Goal: Information Seeking & Learning: Learn about a topic

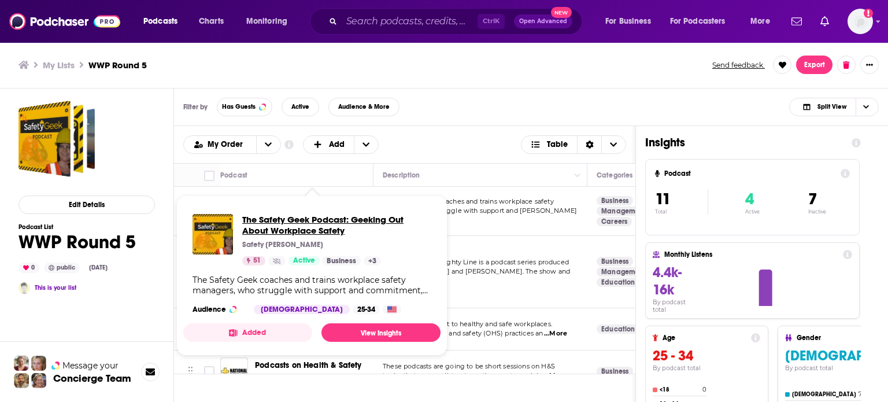
click at [282, 218] on span "The Safety Geek Podcast: Geeking Out About Workplace Safety" at bounding box center [336, 225] width 189 height 22
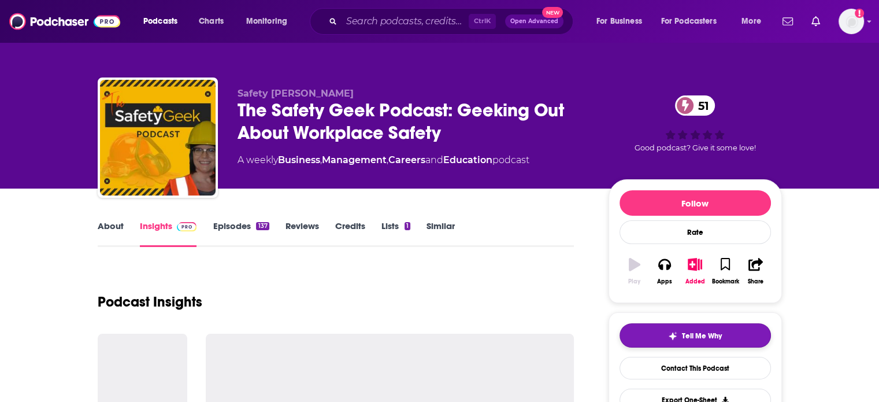
click at [693, 338] on span "Tell Me Why" at bounding box center [702, 335] width 40 height 9
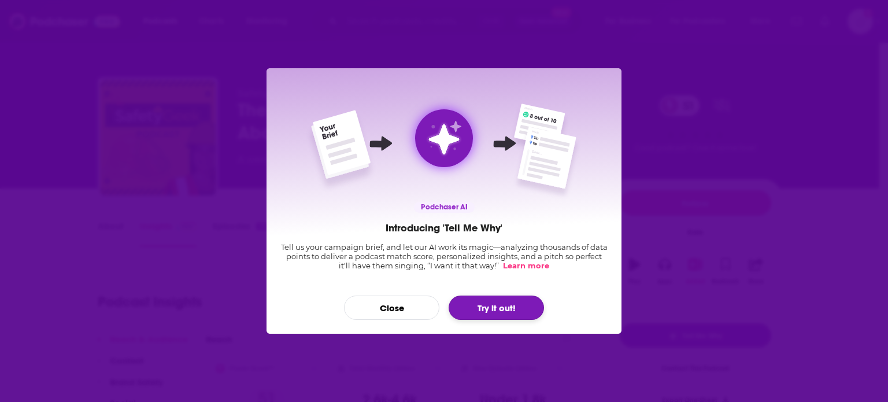
click at [485, 310] on button "Try it out!" at bounding box center [495, 307] width 95 height 24
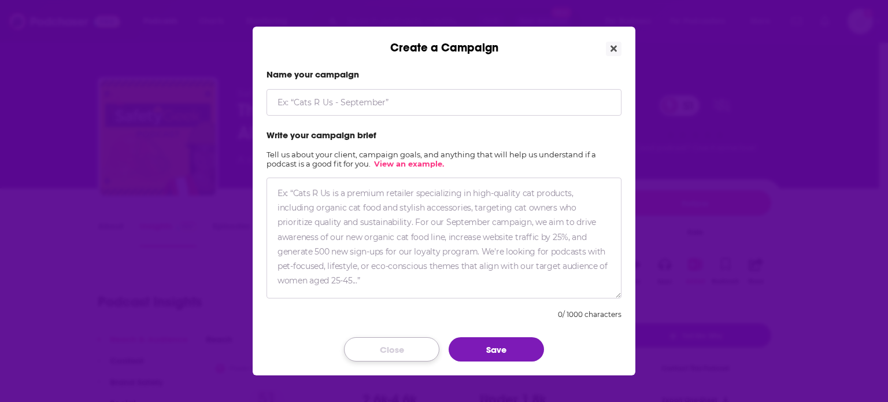
click at [404, 354] on button "Close" at bounding box center [391, 349] width 95 height 24
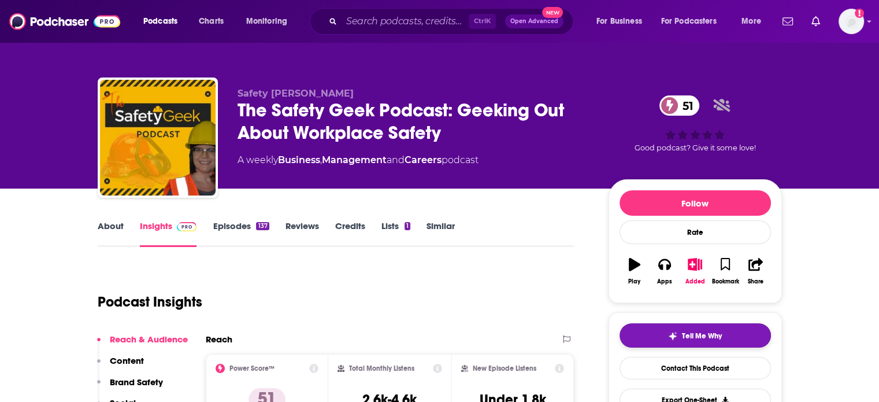
click at [661, 346] on button "Tell Me Why" at bounding box center [694, 335] width 151 height 24
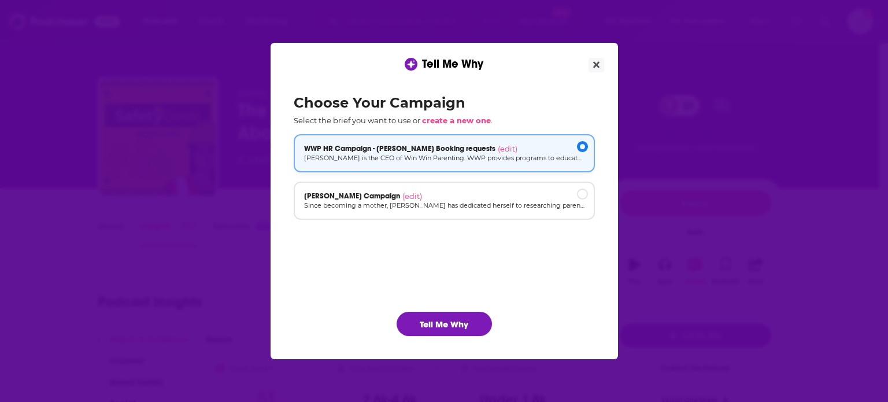
click at [522, 152] on div "WWP HR Campaign - [PERSON_NAME] Booking requests (edit)" at bounding box center [444, 148] width 280 height 9
click at [430, 324] on button "Tell Me Why" at bounding box center [443, 323] width 95 height 24
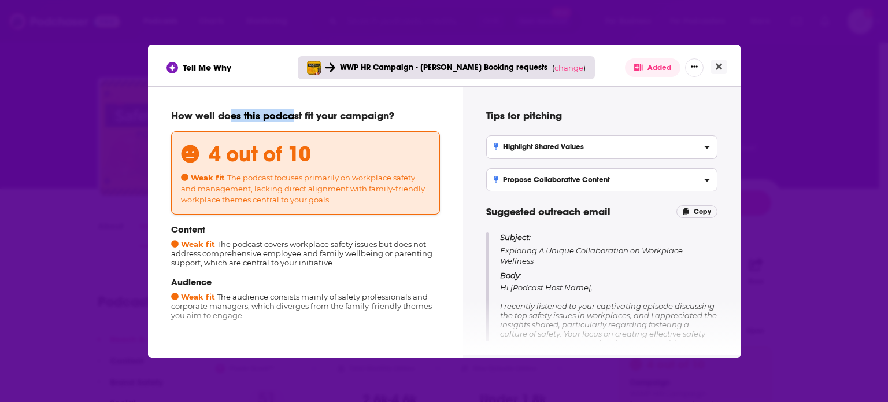
drag, startPoint x: 227, startPoint y: 114, endPoint x: 292, endPoint y: 121, distance: 66.2
click at [292, 121] on div "How well does this podcast fit your campaign? 4 out of 10 Weak fit The podcast …" at bounding box center [305, 220] width 287 height 240
drag, startPoint x: 303, startPoint y: 117, endPoint x: 409, endPoint y: 116, distance: 105.2
click at [409, 116] on p "How well does this podcast fit your campaign?" at bounding box center [305, 115] width 269 height 13
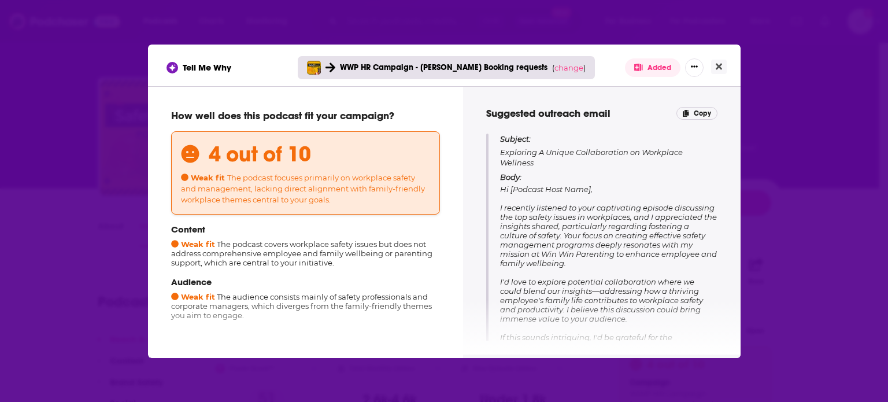
scroll to position [116, 0]
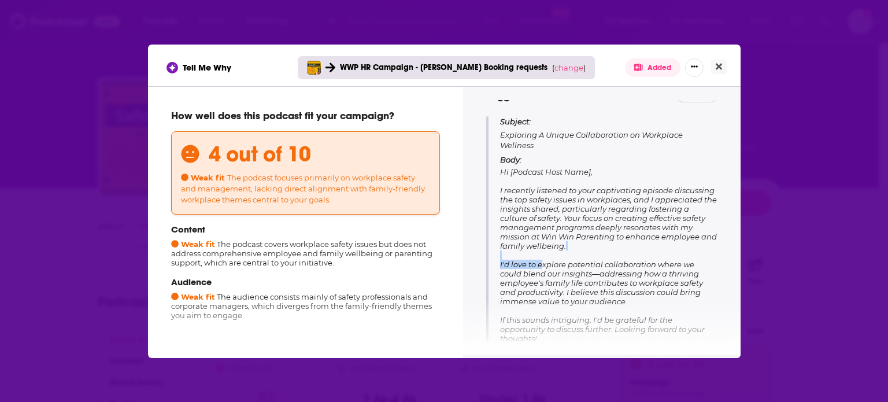
drag, startPoint x: 537, startPoint y: 254, endPoint x: 621, endPoint y: 246, distance: 83.6
click at [621, 246] on p "Body: Hi [Podcast Host Name], I recently listened to your captivating episode d…" at bounding box center [608, 267] width 217 height 225
click at [647, 251] on span "Hi [Podcast Host Name], I recently listened to your captivating episode discuss…" at bounding box center [608, 273] width 217 height 213
drag, startPoint x: 539, startPoint y: 265, endPoint x: 589, endPoint y: 264, distance: 50.9
click at [589, 264] on span "Hi [Podcast Host Name], I recently listened to your captivating episode discuss…" at bounding box center [608, 273] width 217 height 213
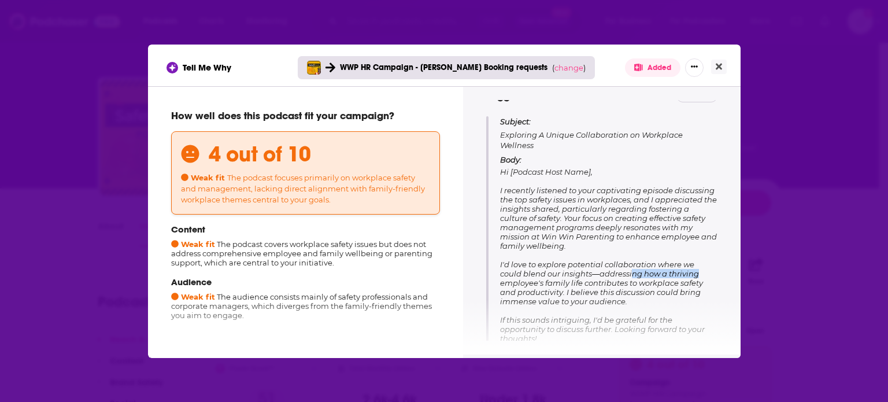
drag, startPoint x: 604, startPoint y: 262, endPoint x: 667, endPoint y: 262, distance: 63.0
click at [667, 262] on span "Hi [Podcast Host Name], I recently listened to your captivating episode discuss…" at bounding box center [608, 273] width 217 height 213
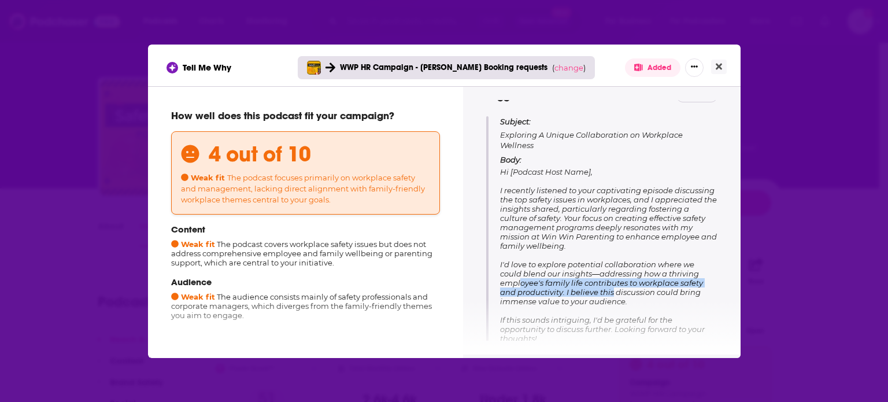
drag, startPoint x: 536, startPoint y: 270, endPoint x: 610, endPoint y: 278, distance: 74.3
click at [610, 278] on span "Hi [Podcast Host Name], I recently listened to your captivating episode discuss…" at bounding box center [608, 273] width 217 height 213
click at [630, 272] on span "Hi [Podcast Host Name], I recently listened to your captivating episode discuss…" at bounding box center [608, 273] width 217 height 213
drag, startPoint x: 646, startPoint y: 272, endPoint x: 663, endPoint y: 276, distance: 17.9
click at [671, 272] on span "Hi [Podcast Host Name], I recently listened to your captivating episode discuss…" at bounding box center [608, 273] width 217 height 213
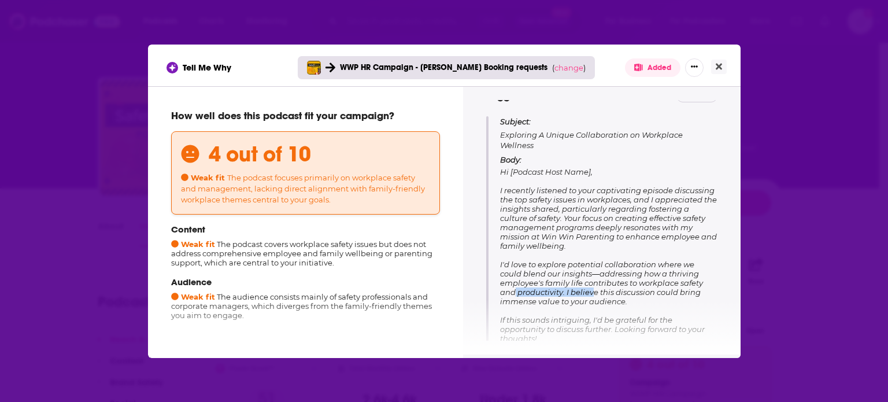
drag, startPoint x: 512, startPoint y: 279, endPoint x: 587, endPoint y: 278, distance: 75.1
click at [587, 278] on span "Hi [Podcast Host Name], I recently listened to your captivating episode discuss…" at bounding box center [608, 273] width 217 height 213
drag, startPoint x: 520, startPoint y: 270, endPoint x: 602, endPoint y: 270, distance: 82.1
click at [602, 270] on span "Hi [Podcast Host Name], I recently listened to your captivating episode discuss…" at bounding box center [608, 273] width 217 height 213
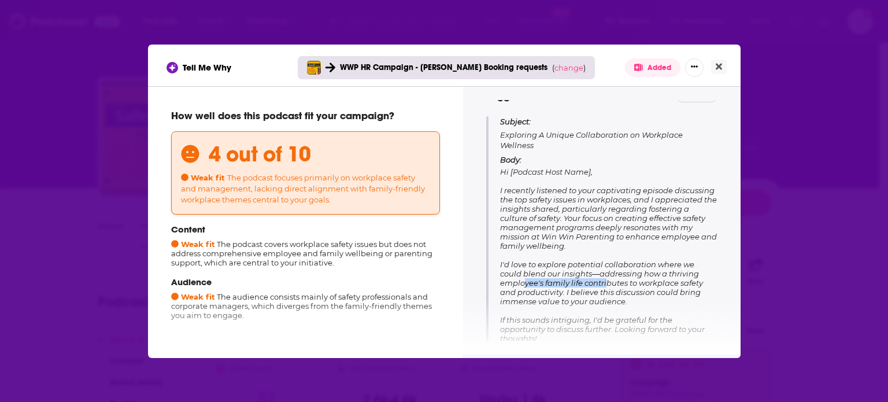
click at [602, 270] on span "Hi [Podcast Host Name], I recently listened to your captivating episode discuss…" at bounding box center [608, 273] width 217 height 213
click at [650, 270] on span "Hi [Podcast Host Name], I recently listened to your captivating episode discuss…" at bounding box center [608, 273] width 217 height 213
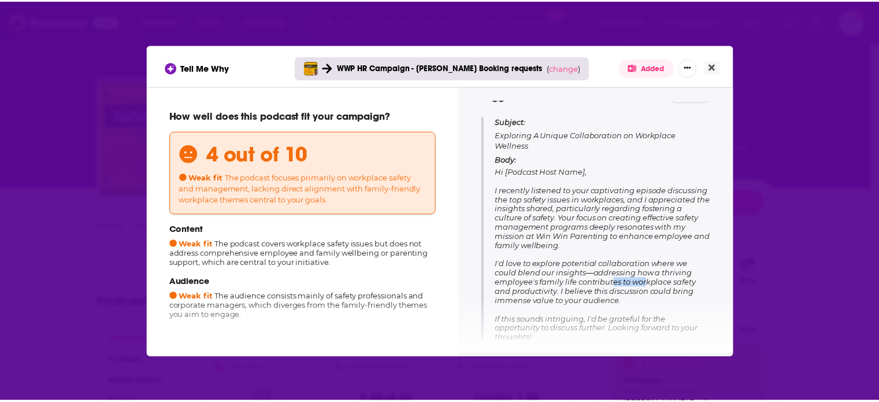
scroll to position [153, 0]
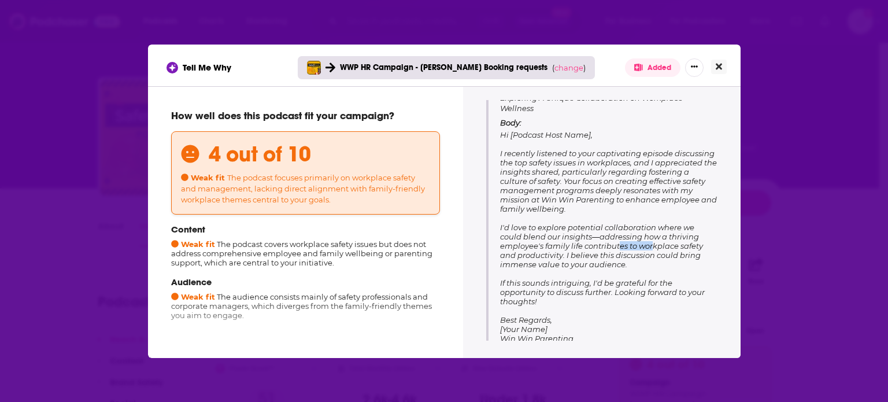
click at [722, 65] on button "Close" at bounding box center [719, 67] width 16 height 14
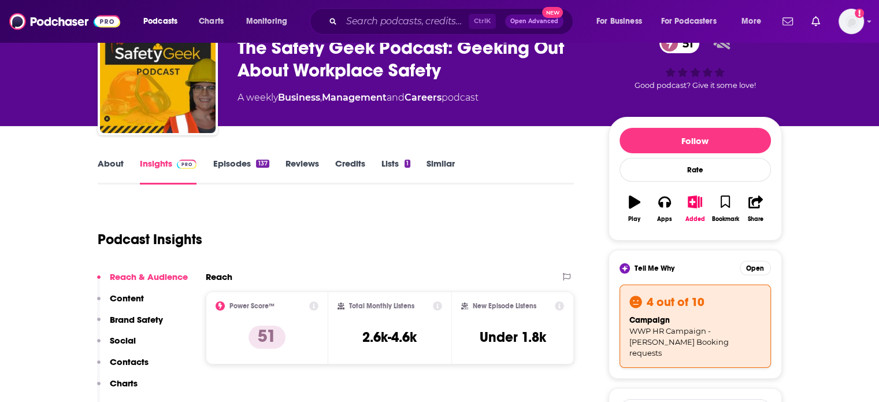
scroll to position [0, 0]
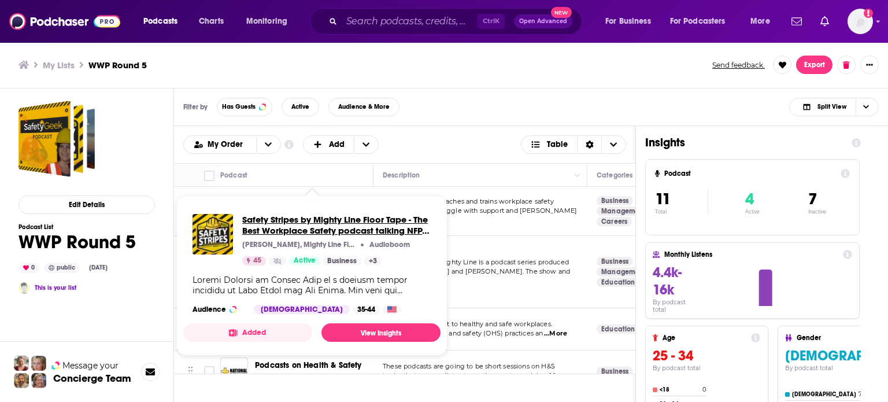
click at [295, 222] on span "Safety Stripes by Mighty Line Floor Tape - The Best Workplace Safety podcast ta…" at bounding box center [336, 225] width 189 height 22
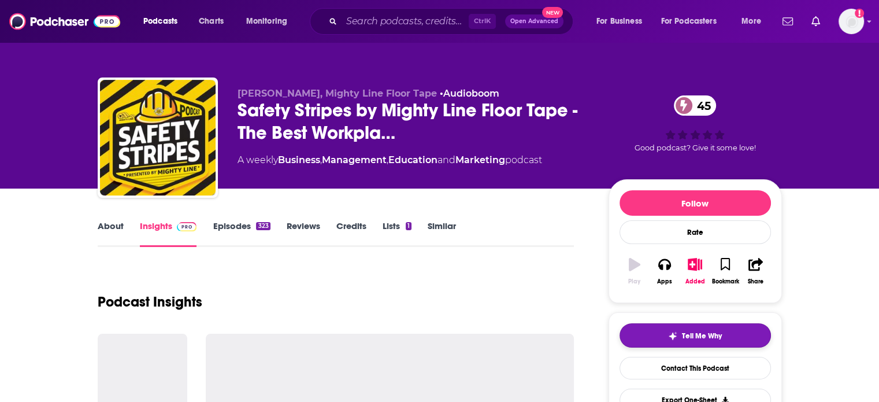
click at [686, 344] on button "Tell Me Why" at bounding box center [694, 335] width 151 height 24
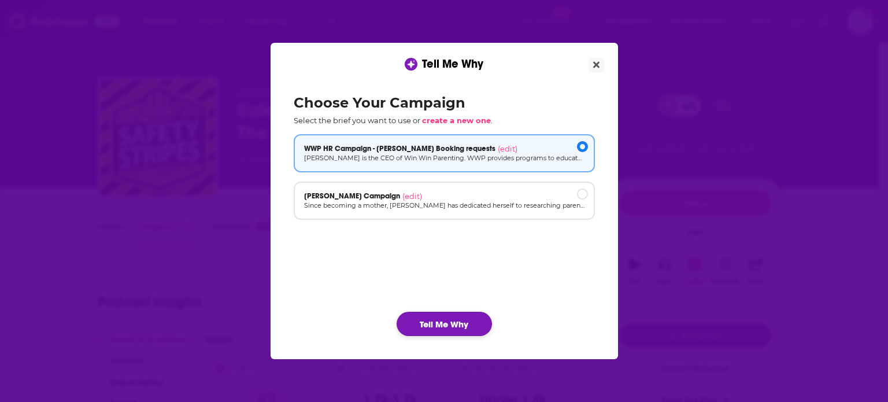
click at [458, 318] on button "Tell Me Why" at bounding box center [443, 323] width 95 height 24
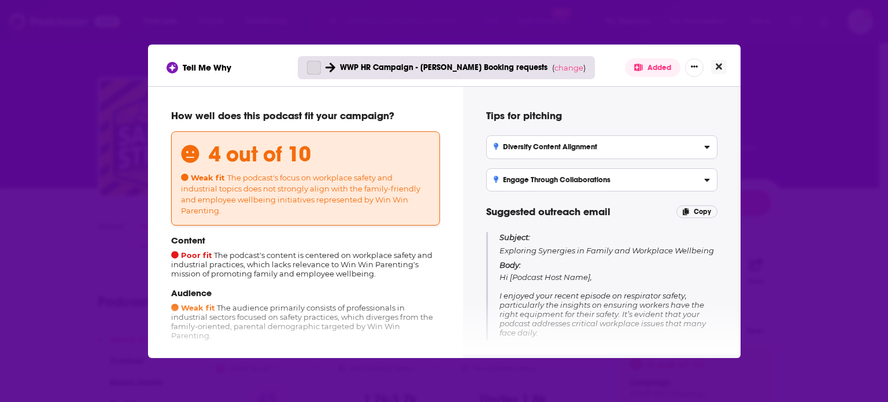
click at [719, 69] on icon "Close" at bounding box center [718, 66] width 6 height 9
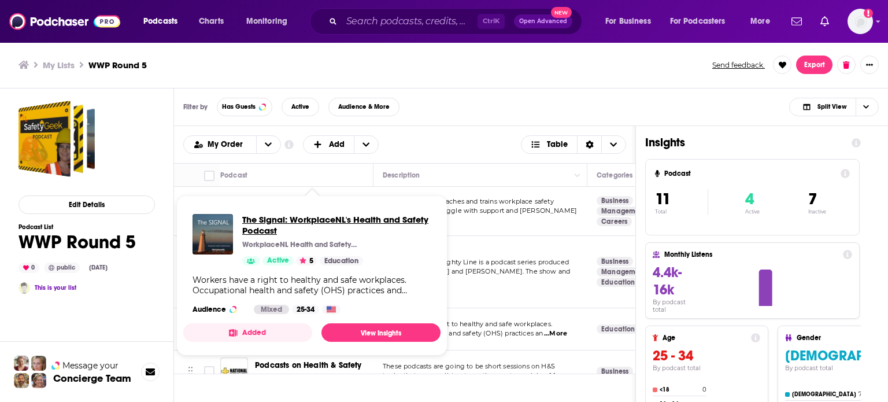
click at [318, 222] on span "The Signal: WorkplaceNL's Health and Safety Podcast" at bounding box center [336, 225] width 189 height 22
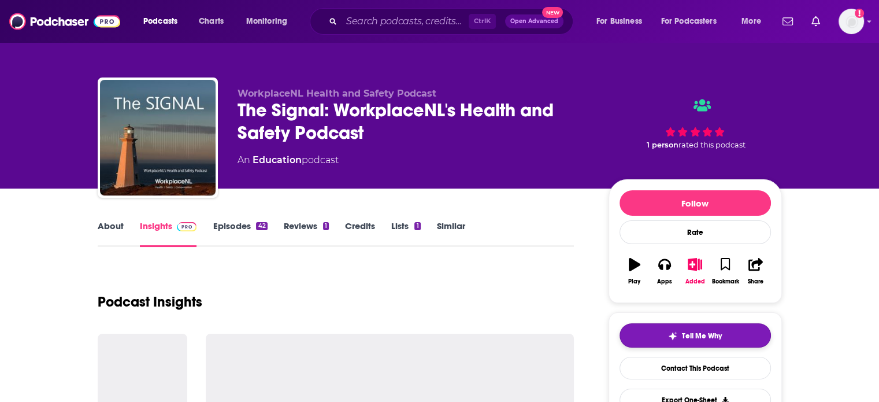
click at [692, 335] on span "Tell Me Why" at bounding box center [702, 335] width 40 height 9
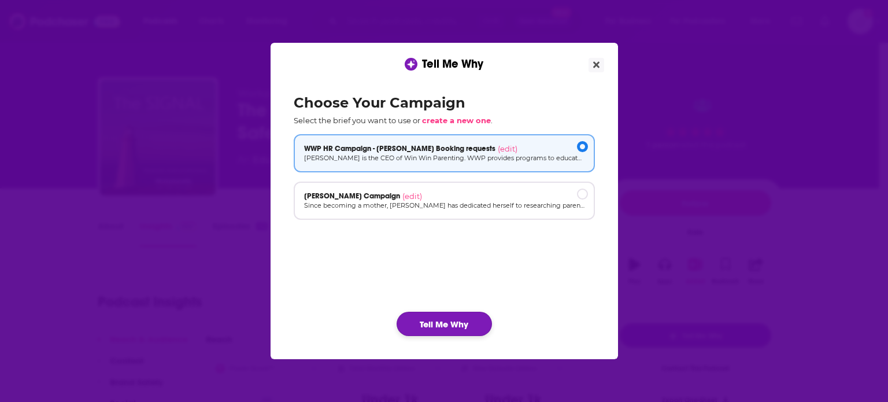
click at [447, 325] on button "Tell Me Why" at bounding box center [443, 323] width 95 height 24
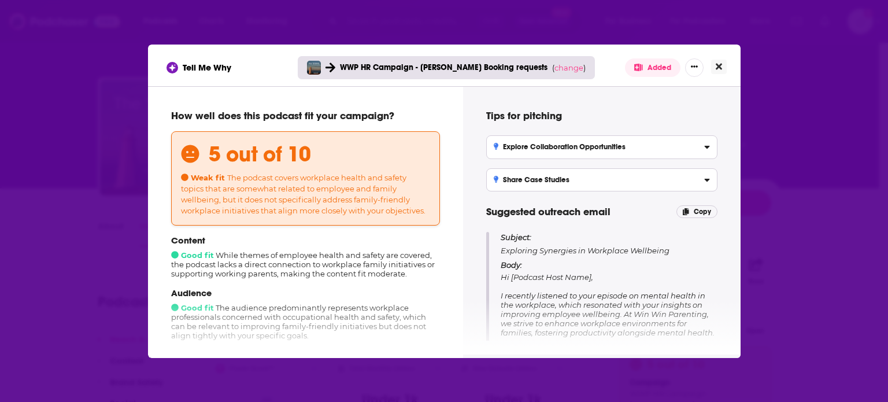
click at [717, 67] on icon "Close" at bounding box center [718, 66] width 6 height 6
